Goal: Navigation & Orientation: Find specific page/section

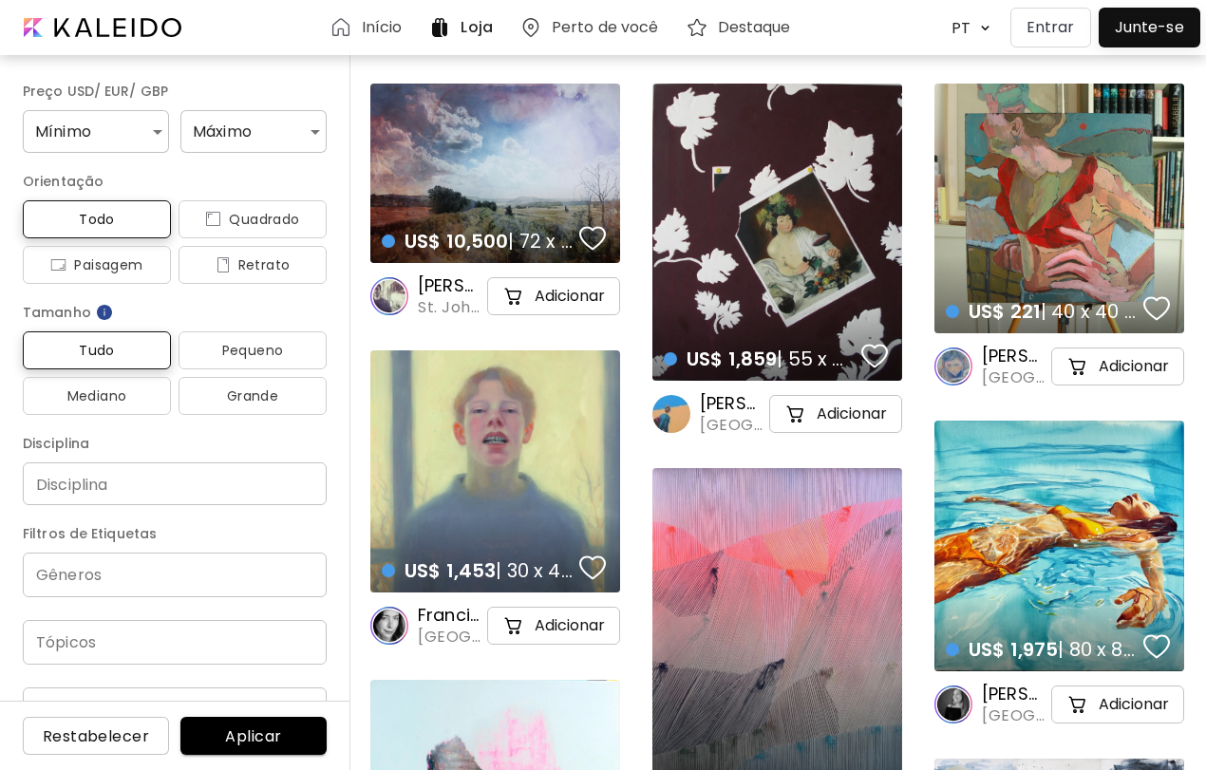
click at [382, 35] on h6 "Início" at bounding box center [382, 27] width 41 height 15
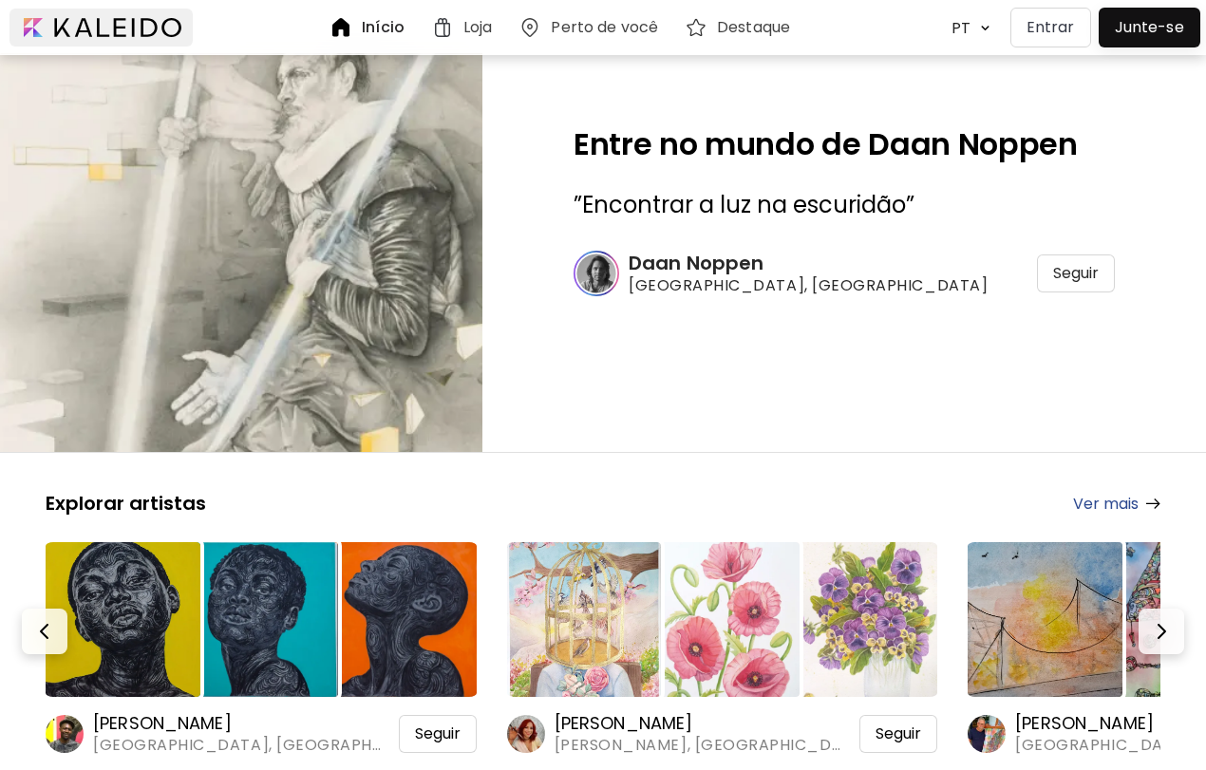
click at [120, 33] on div at bounding box center [100, 28] width 183 height 38
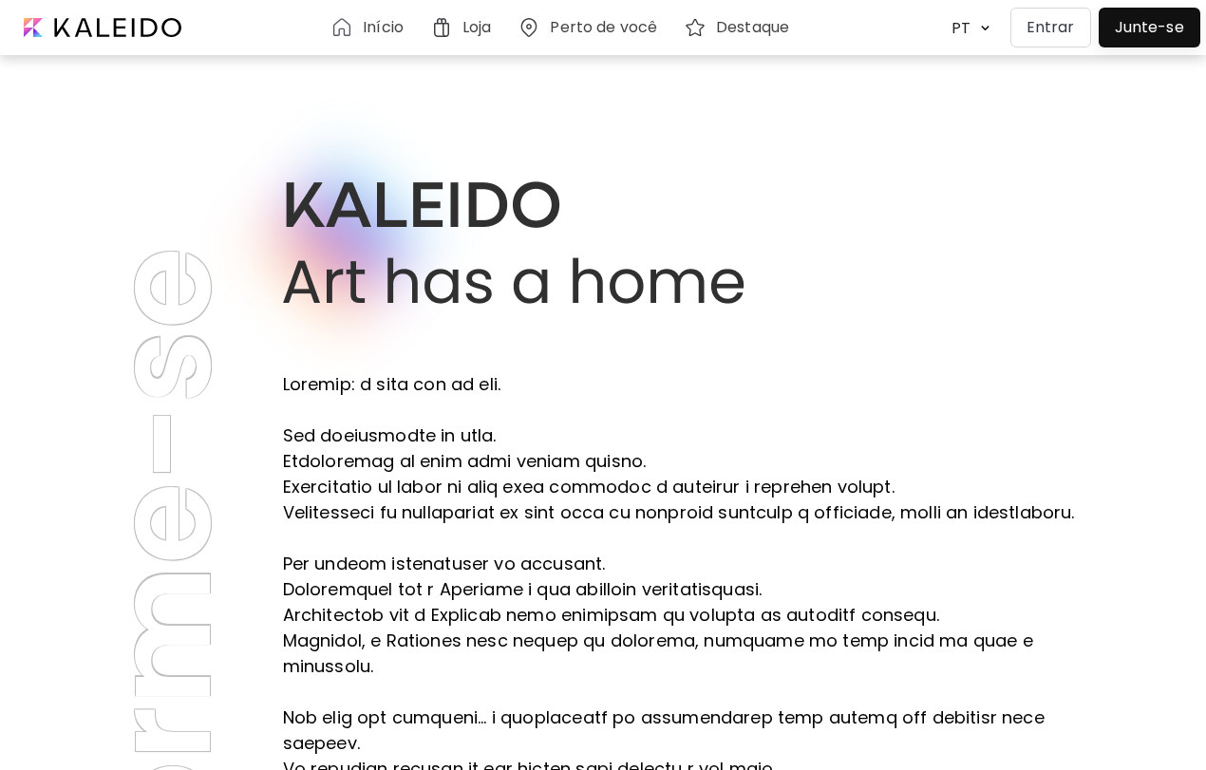
click at [371, 29] on h6 "Início" at bounding box center [383, 27] width 41 height 15
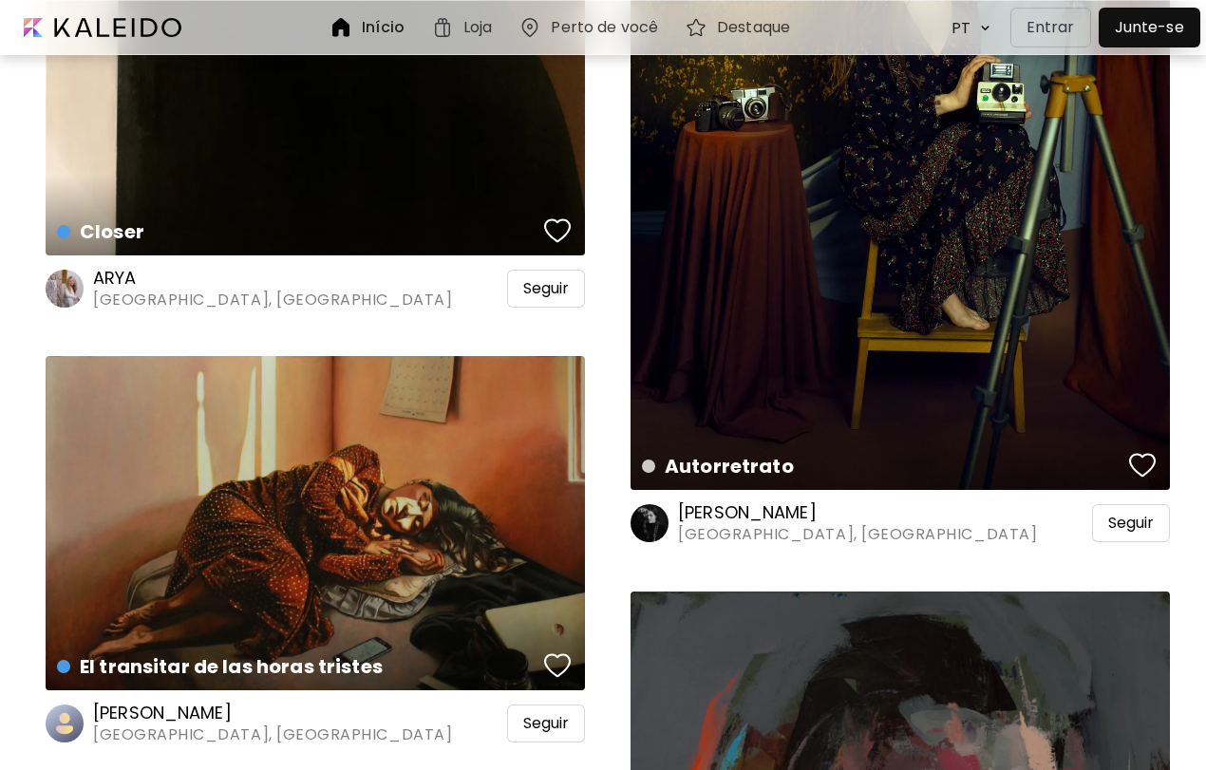
scroll to position [5890, 0]
